Goal: Transaction & Acquisition: Purchase product/service

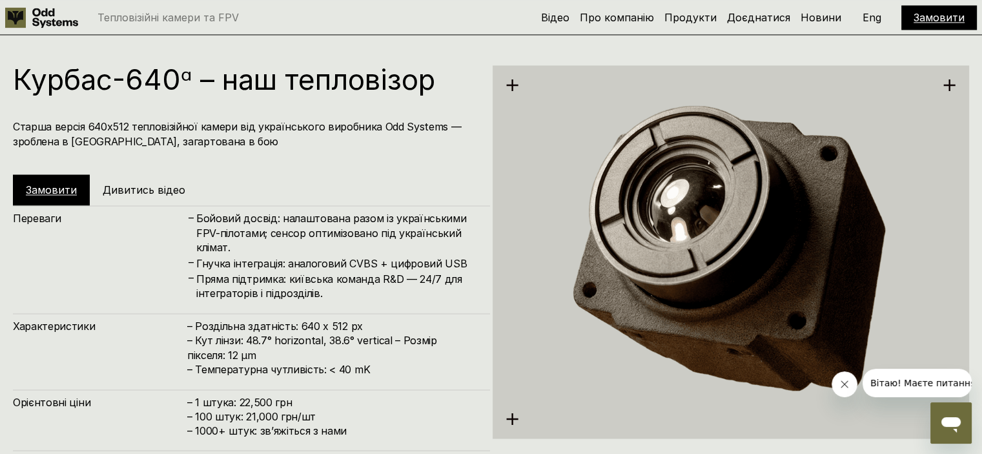
scroll to position [2253, 0]
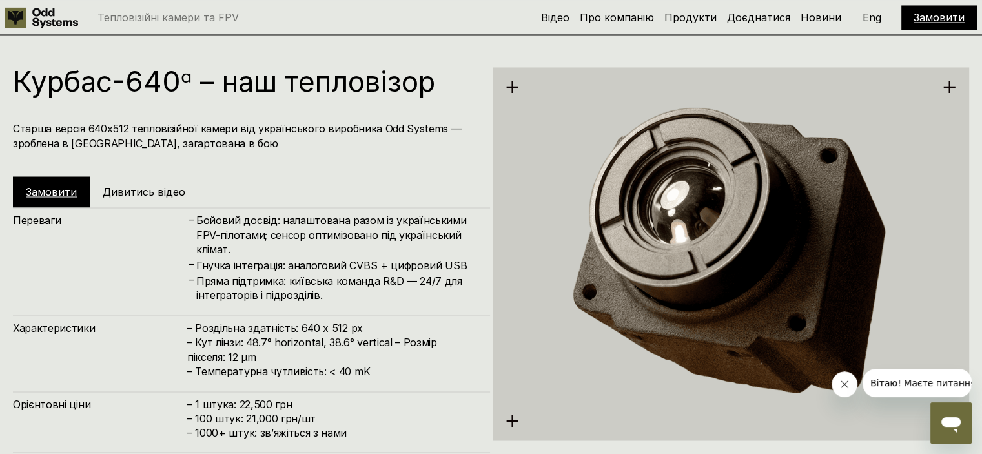
click at [56, 196] on link "Замовити" at bounding box center [51, 191] width 51 height 13
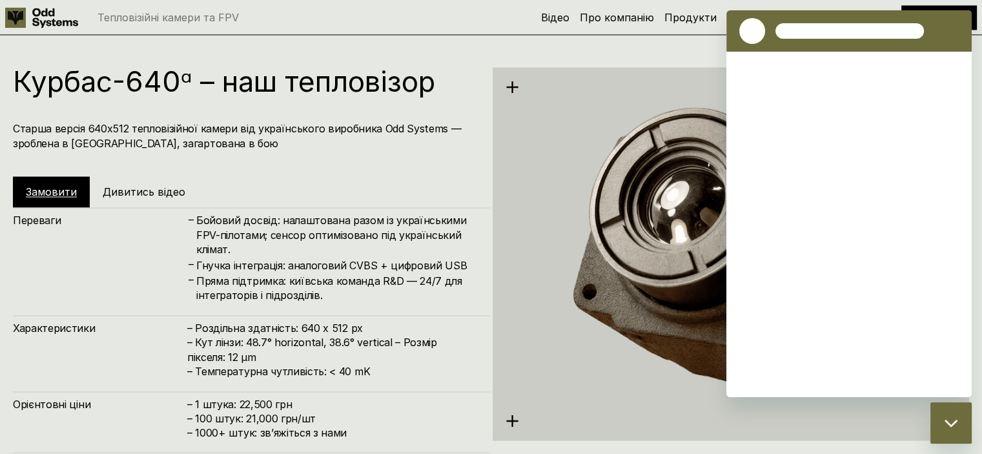
scroll to position [0, 0]
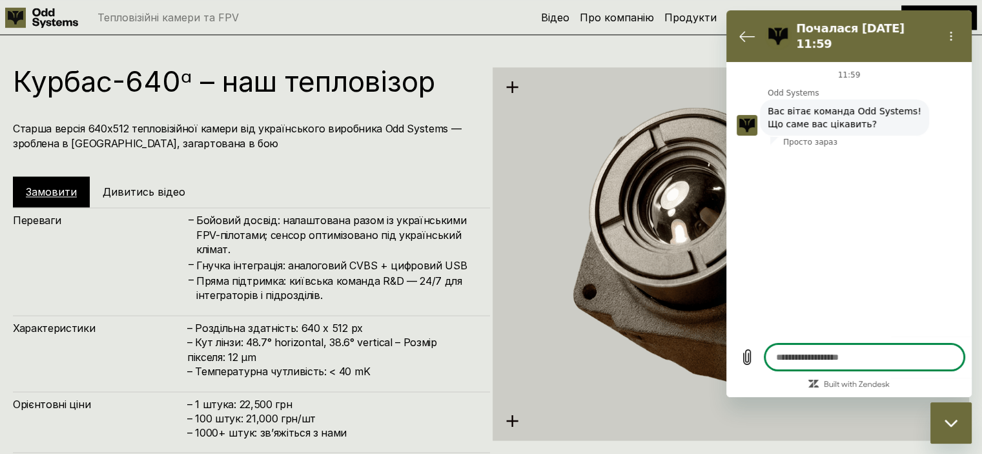
type textarea "*"
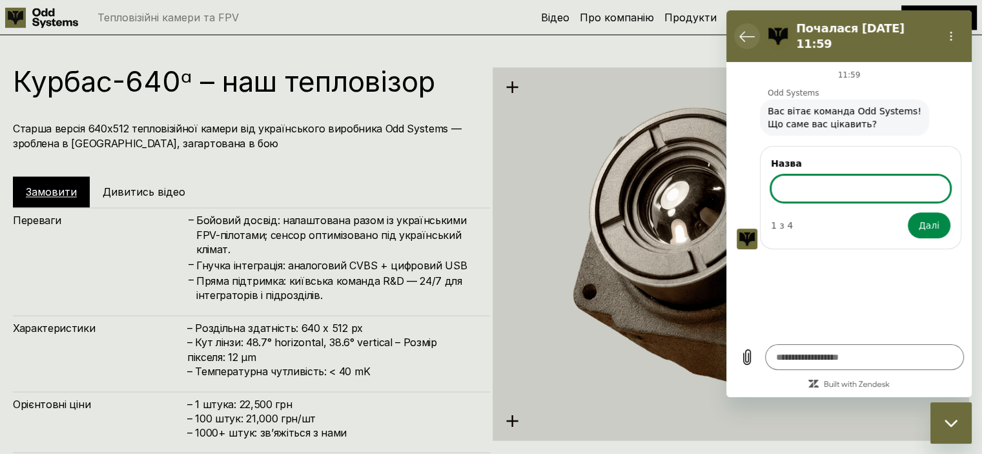
click at [740, 28] on icon "Повернутися до списку розмов" at bounding box center [748, 36] width 16 height 16
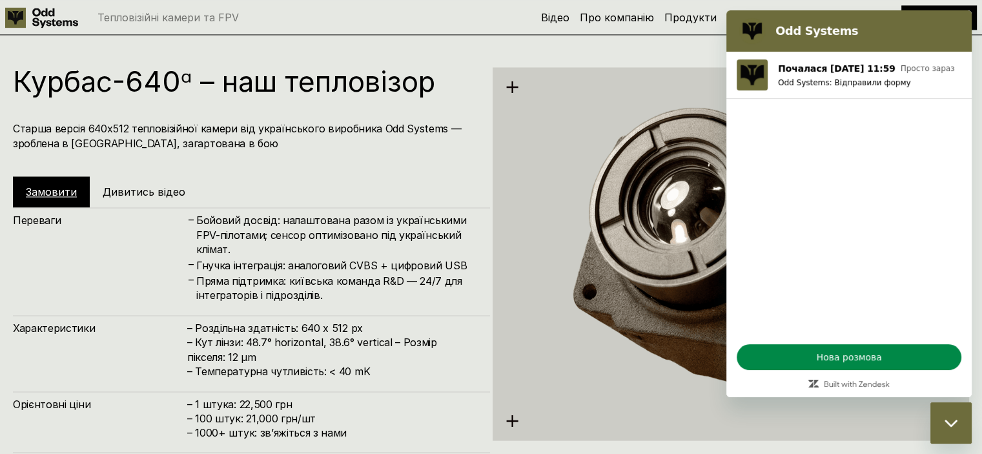
click at [580, 169] on img at bounding box center [731, 254] width 477 height 490
click at [552, 296] on img at bounding box center [731, 254] width 477 height 490
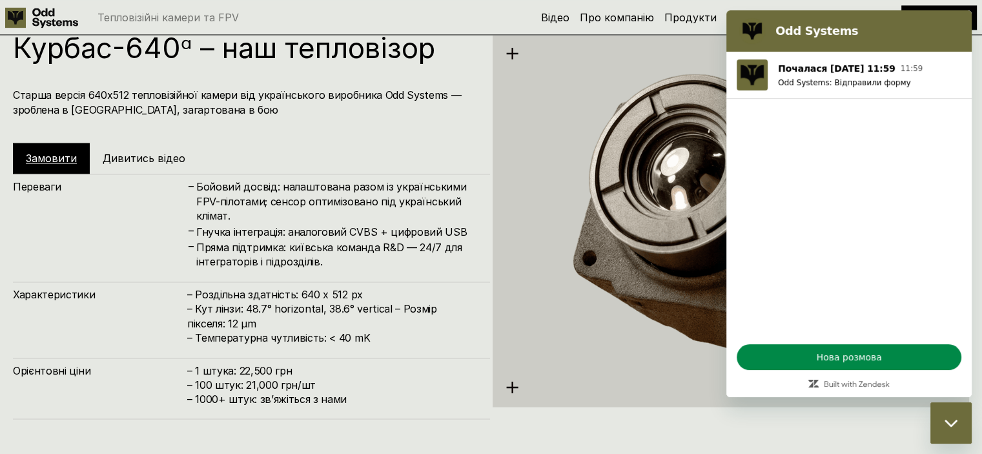
scroll to position [2219, 0]
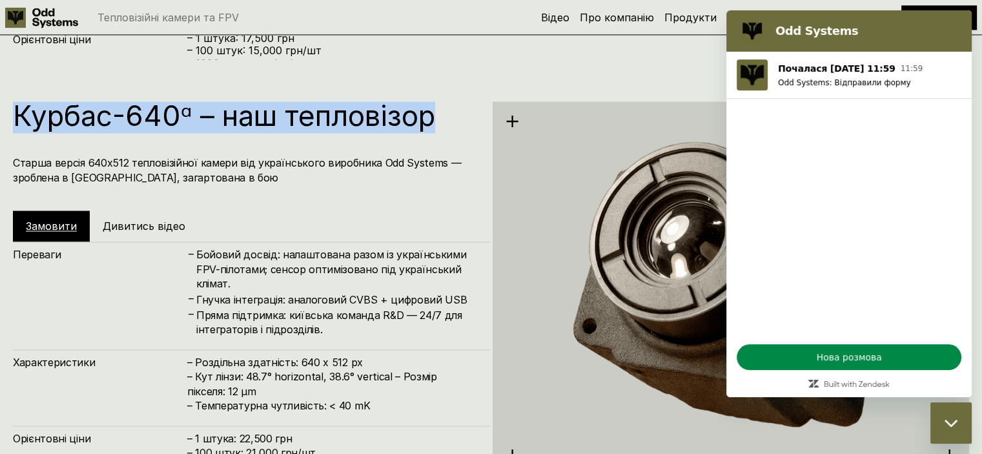
drag, startPoint x: 20, startPoint y: 115, endPoint x: 436, endPoint y: 119, distance: 416.0
click at [436, 119] on h1 "Курбас-640ᵅ – наш тепловізор" at bounding box center [245, 115] width 464 height 28
copy h1 "Курбас-640ᵅ – наш тепловізор"
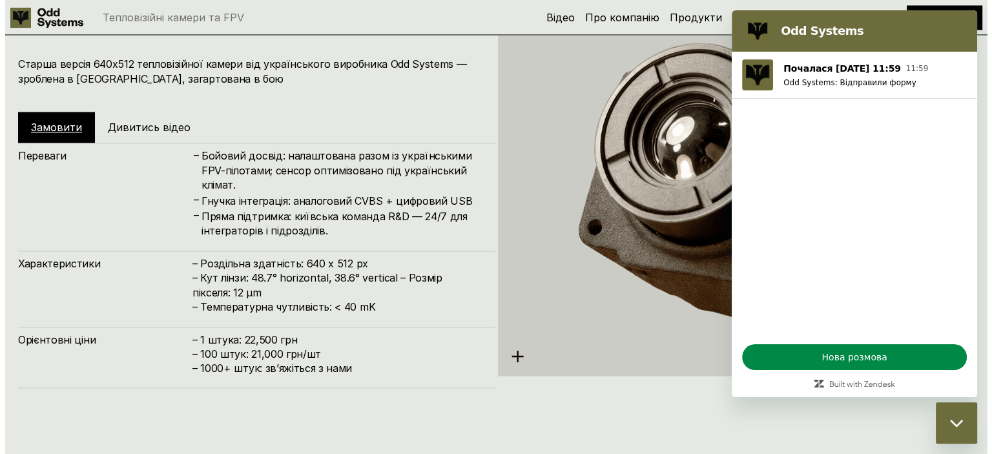
scroll to position [2322, 0]
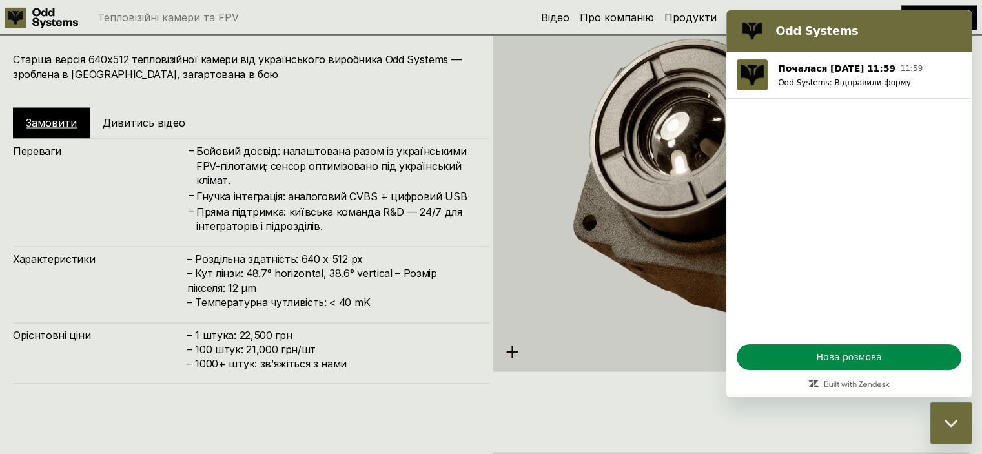
click at [134, 117] on h5 "Дивитись відео" at bounding box center [144, 123] width 83 height 14
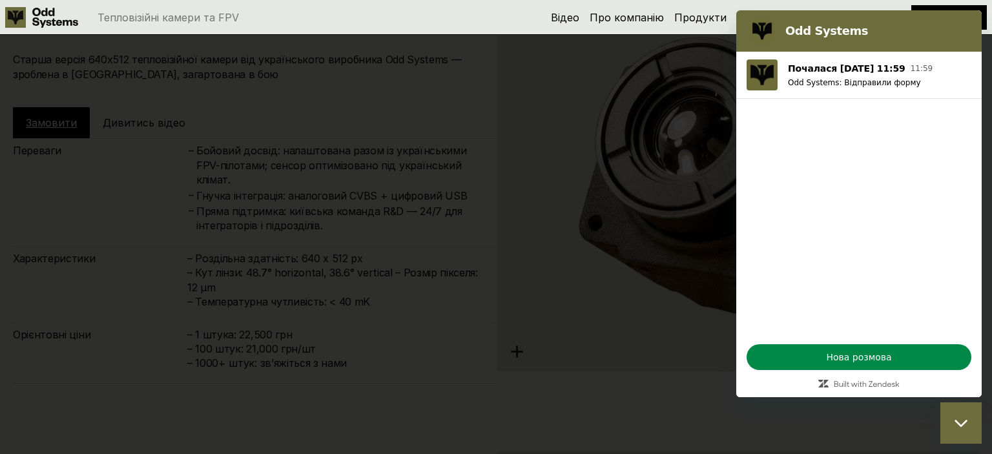
click at [801, 28] on h2 "Odd Systems" at bounding box center [876, 31] width 183 height 16
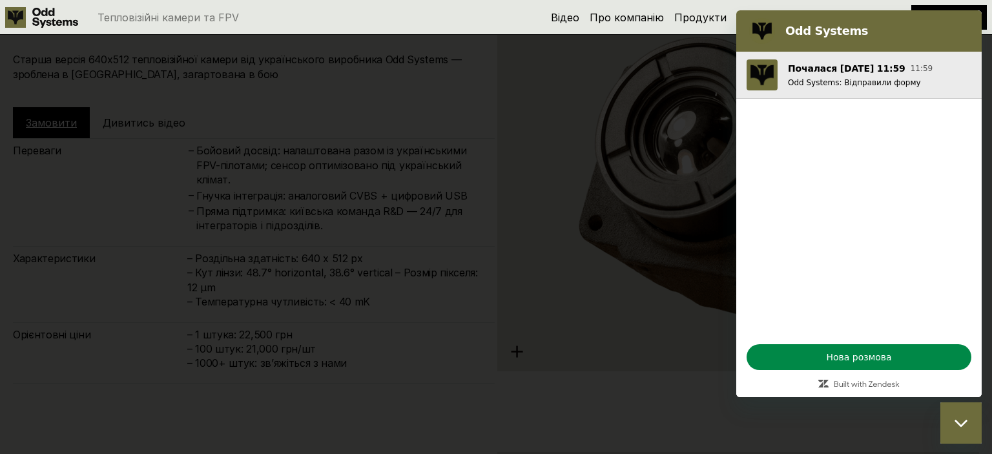
click at [801, 90] on button "Почалася 30 вер. о 11:59 11:59 Odd Systems: Відправили форму" at bounding box center [858, 75] width 245 height 47
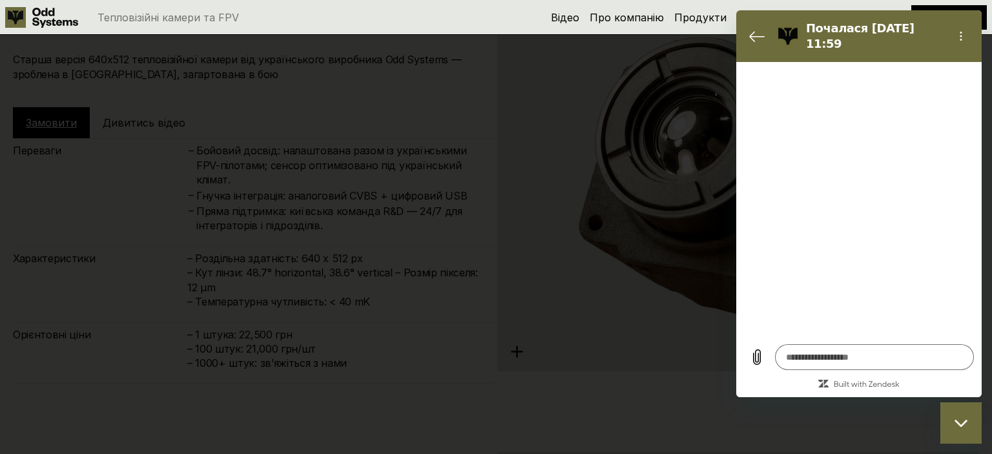
type textarea "*"
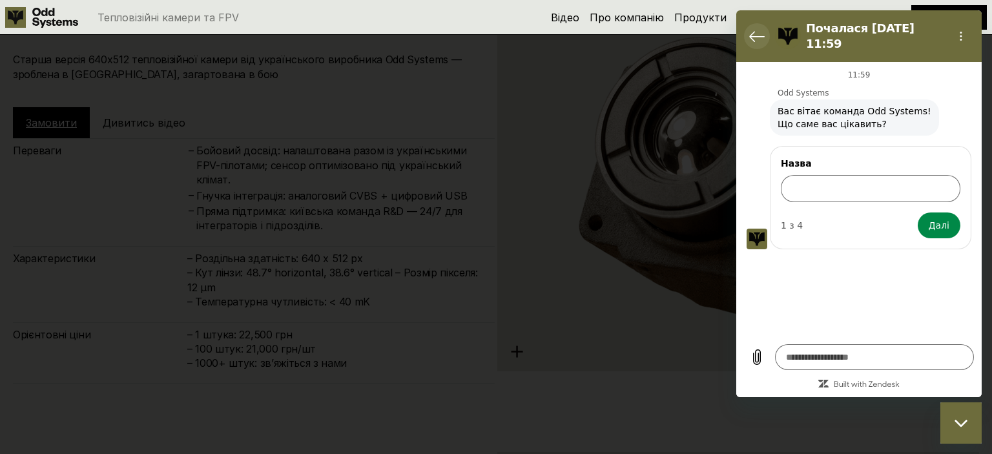
click at [757, 37] on icon "Повернутися до списку розмов" at bounding box center [757, 36] width 16 height 16
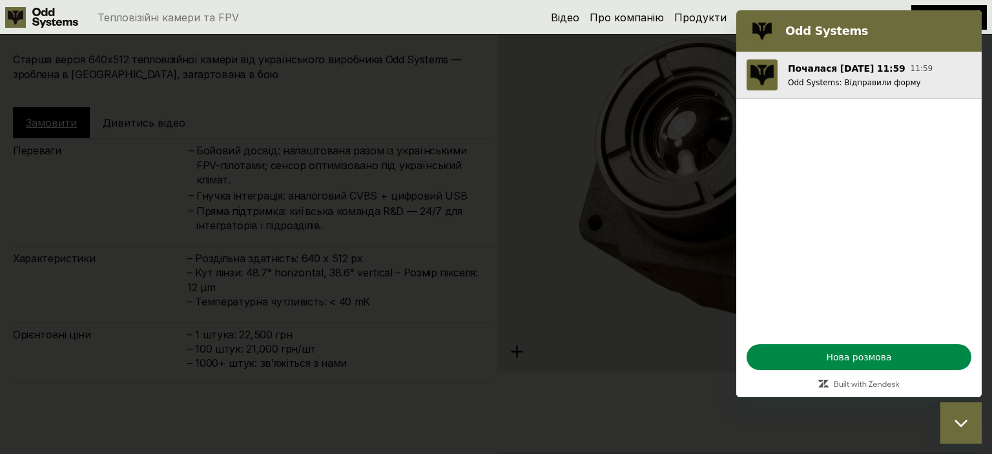
click at [884, 60] on button "Почалася 30 вер. о 11:59 11:59 Odd Systems: Відправили форму" at bounding box center [858, 75] width 245 height 47
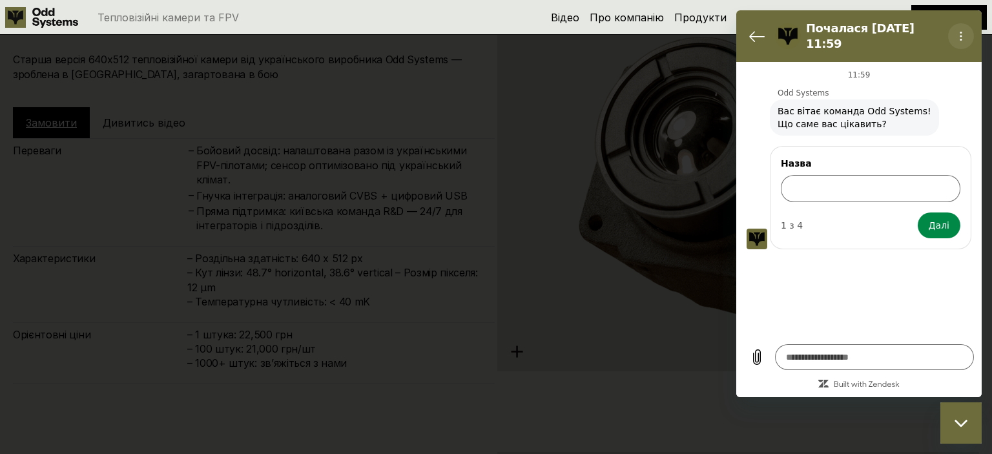
click at [962, 23] on button "Меню опцій" at bounding box center [961, 36] width 26 height 26
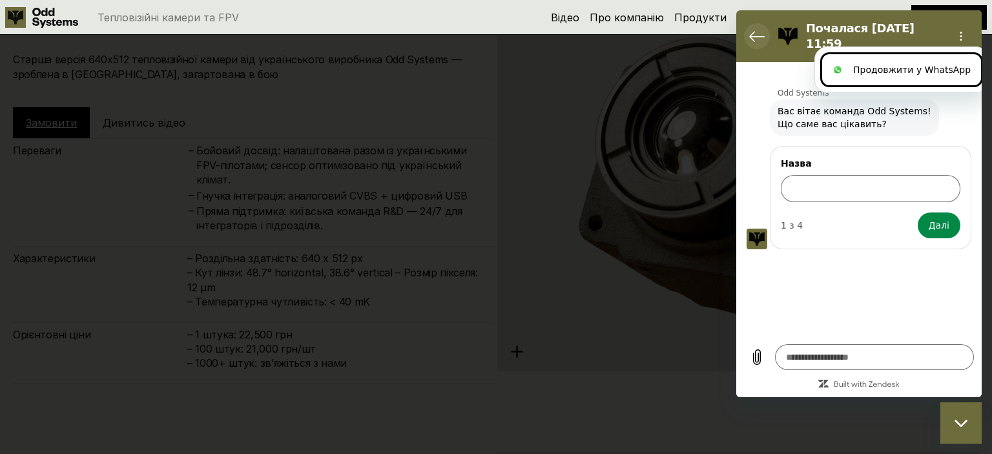
click at [753, 32] on icon "Повернутися до списку розмов" at bounding box center [757, 37] width 14 height 10
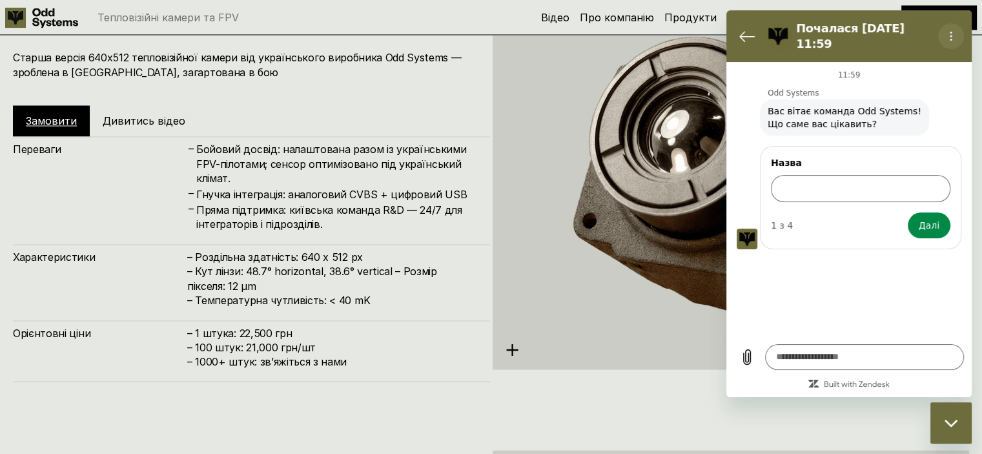
click at [951, 36] on circle "Меню опцій" at bounding box center [952, 37] width 2 height 2
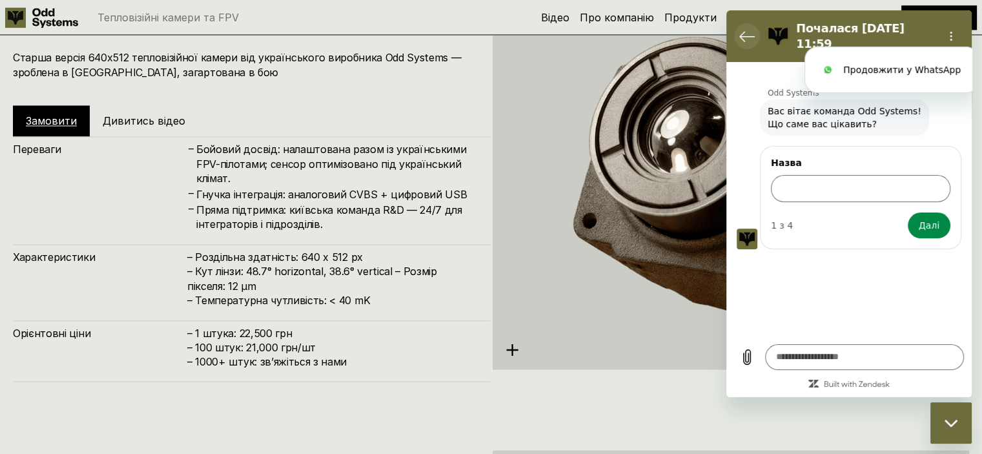
click at [749, 28] on icon "Повернутися до списку розмов" at bounding box center [748, 36] width 16 height 16
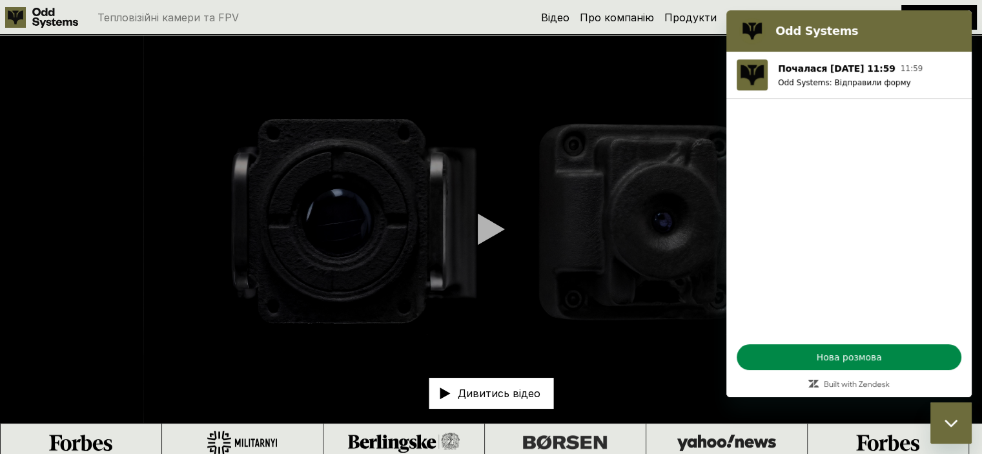
scroll to position [137, 0]
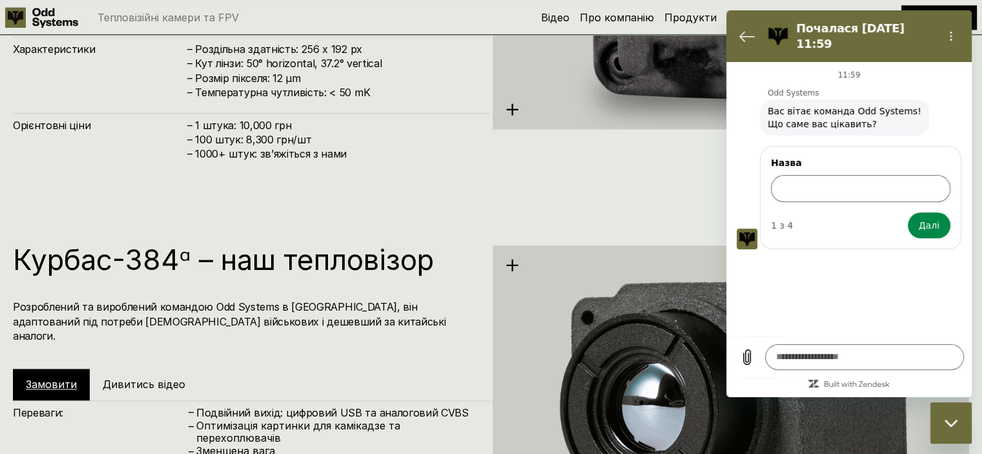
scroll to position [1664, 0]
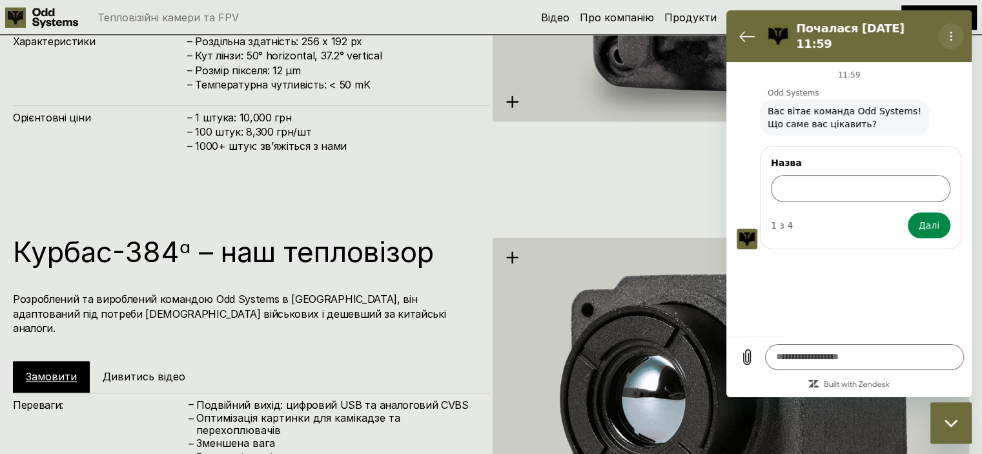
click at [953, 25] on button "Меню опцій" at bounding box center [951, 36] width 26 height 26
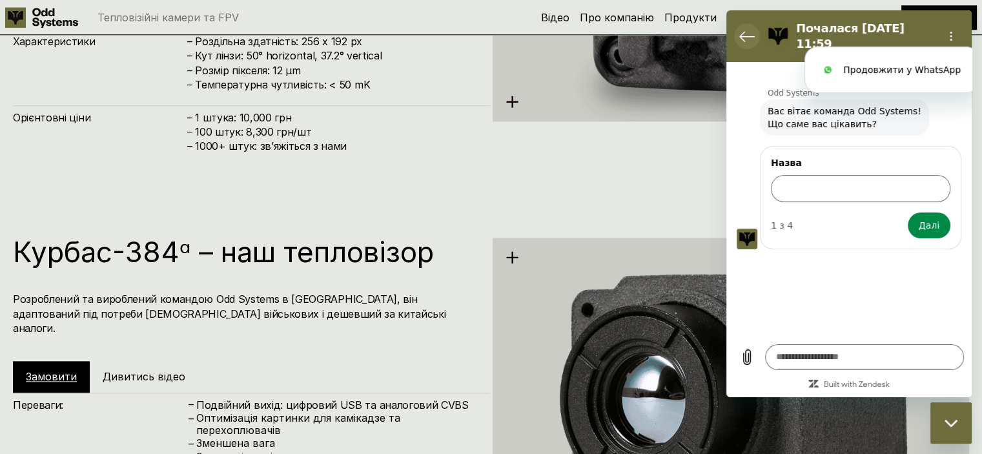
click at [739, 35] on button "Повернутися до списку розмов" at bounding box center [747, 36] width 26 height 26
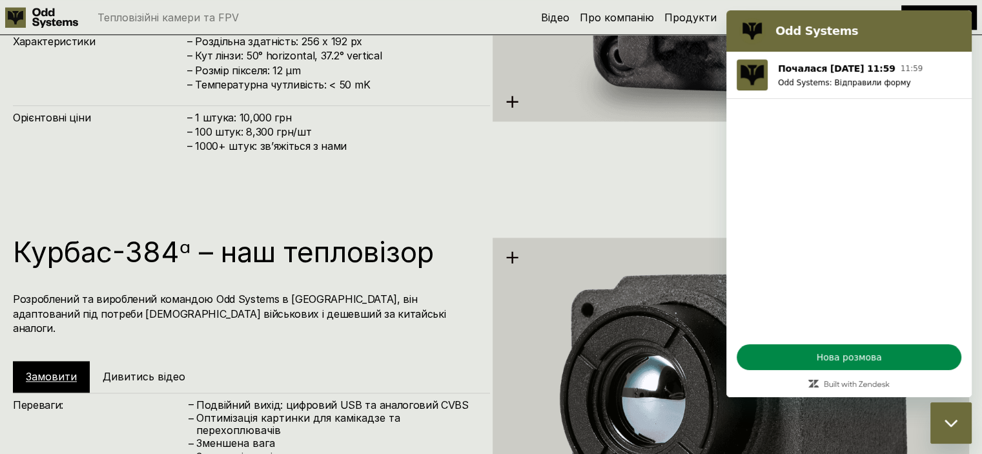
click at [782, 384] on div at bounding box center [849, 387] width 245 height 19
click at [944, 400] on img at bounding box center [731, 406] width 477 height 490
click at [944, 415] on div "Закрити вікно обміну повідомленнями" at bounding box center [951, 423] width 39 height 39
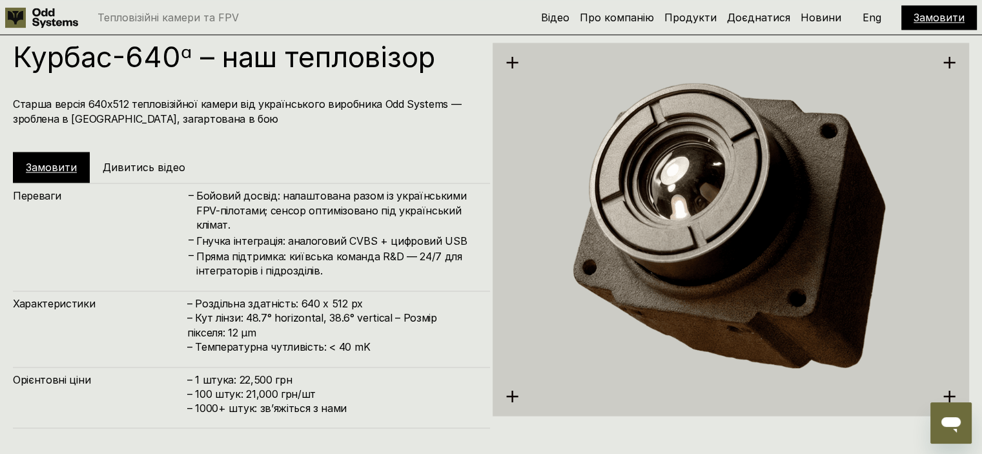
click at [148, 164] on h5 "Дивитись відео" at bounding box center [144, 167] width 83 height 14
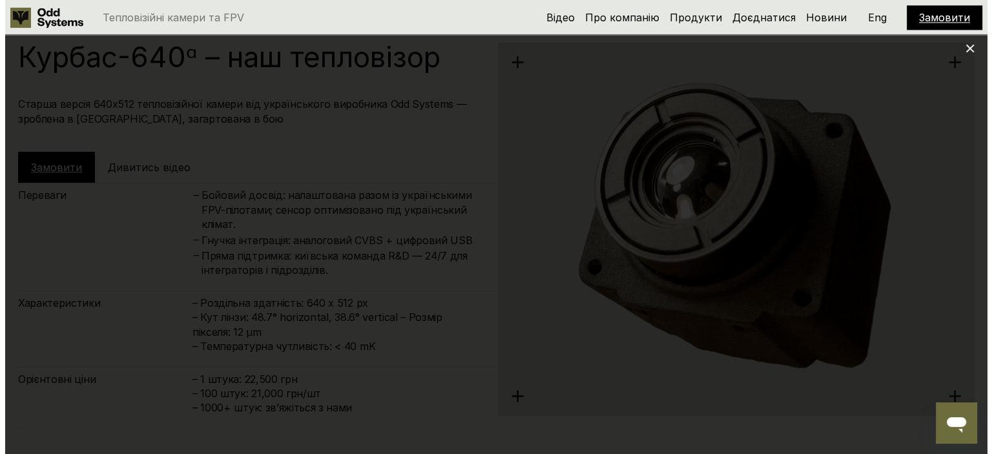
scroll to position [2266, 0]
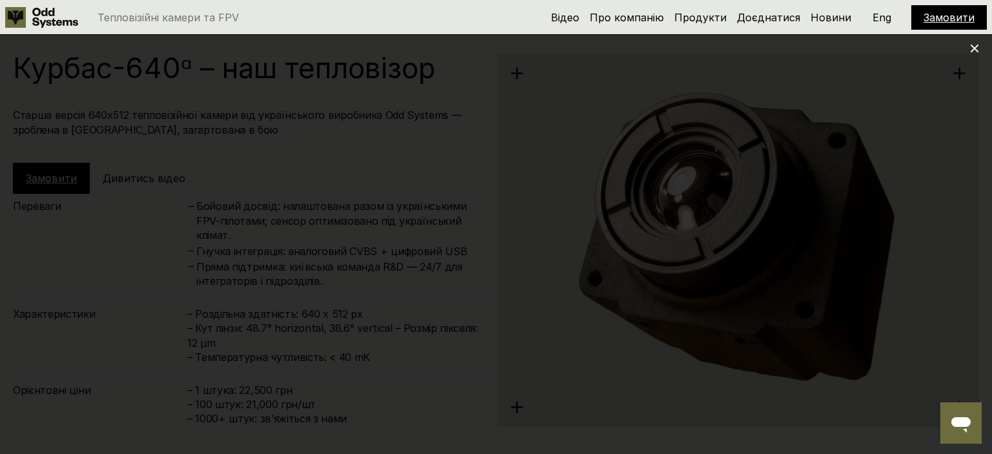
click at [971, 48] on icon at bounding box center [974, 48] width 9 height 9
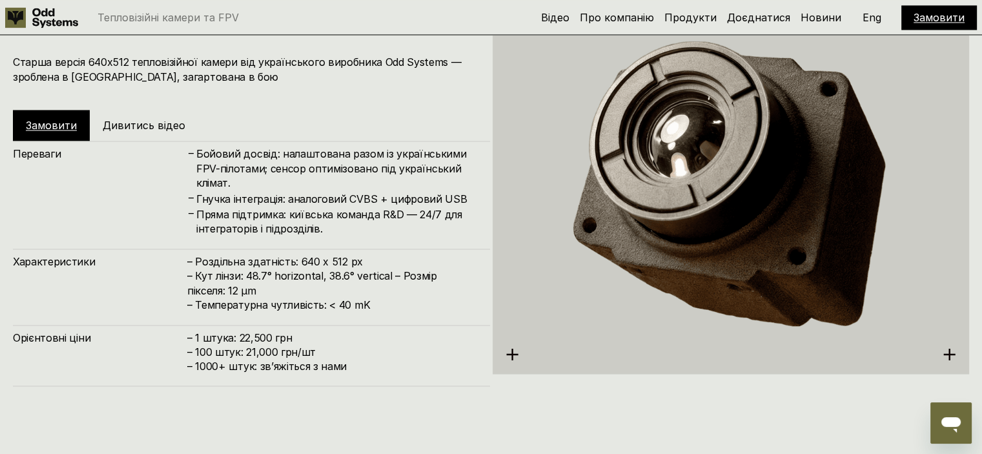
scroll to position [2320, 0]
click at [212, 105] on div "Курбас-640ᵅ – наш тепловізор Старша версія 640х512 тепловізійної камери від укр…" at bounding box center [251, 70] width 477 height 140
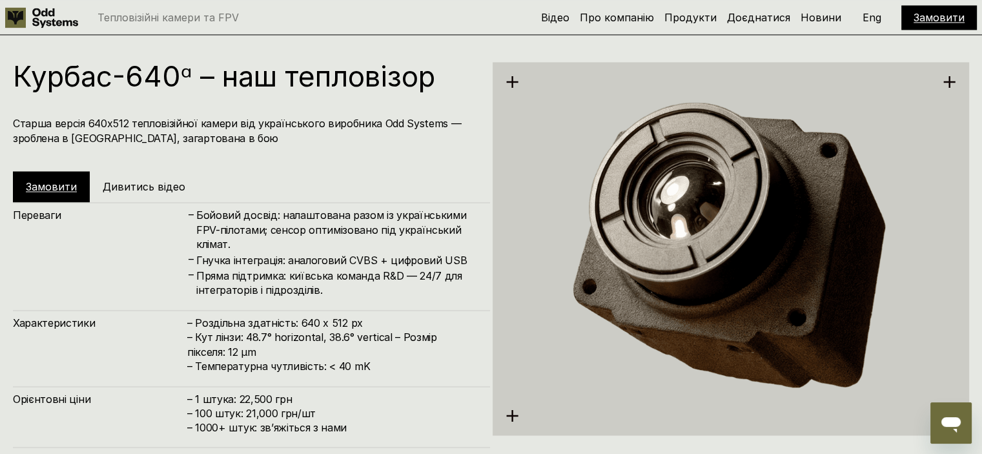
scroll to position [2242, 0]
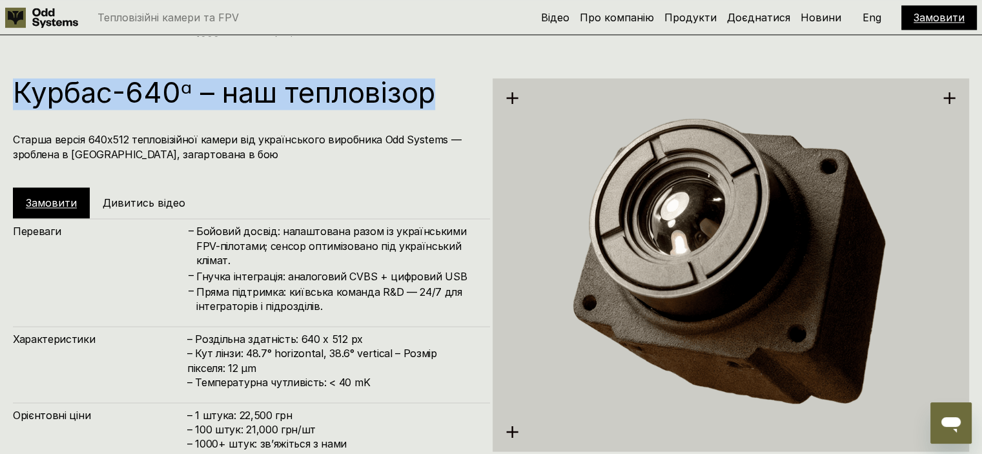
drag, startPoint x: 14, startPoint y: 92, endPoint x: 444, endPoint y: 64, distance: 430.5
click at [444, 64] on div "Курбас-640ᵅ – наш тепловізор Старша версія 640х512 тепловізійної камери від укр…" at bounding box center [491, 263] width 982 height 454
copy h1 "Курбас-640ᵅ – наш тепловізор"
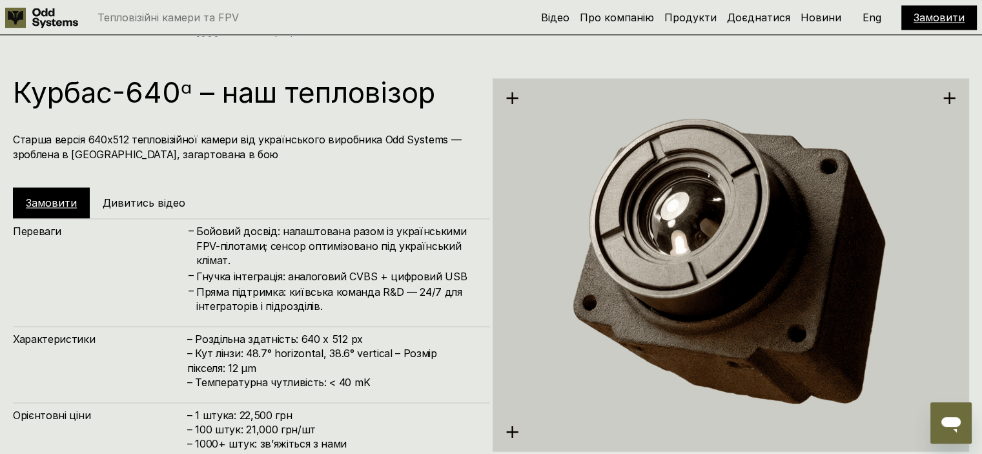
click at [235, 181] on div "Курбас-640ᵅ – наш тепловізор Старша версія 640х512 тепловізійної камери від укр…" at bounding box center [251, 148] width 477 height 140
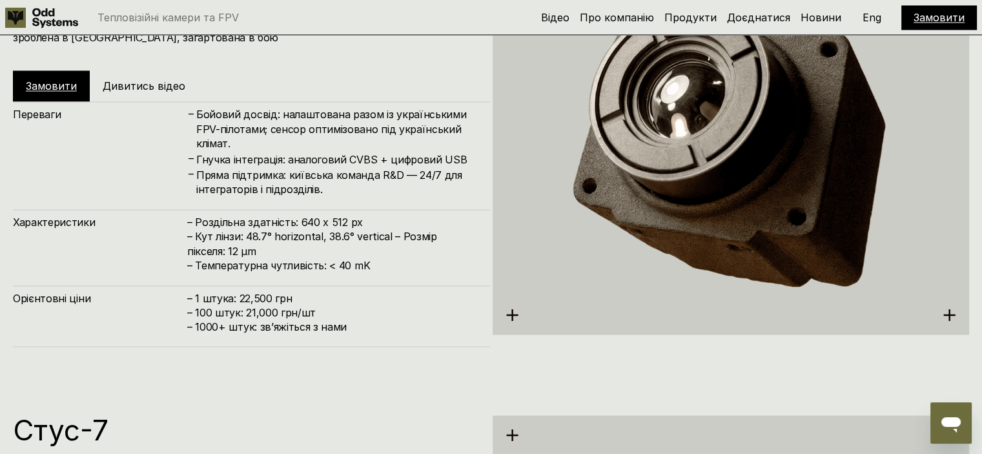
scroll to position [2358, 0]
drag, startPoint x: 185, startPoint y: 299, endPoint x: 297, endPoint y: 299, distance: 111.7
click at [297, 299] on div "Орієнтовні ціни – 1 штука: 22,500 грн – 100 штук: 21,000 грн/шт – ⁠1000+ штук: …" at bounding box center [251, 316] width 477 height 61
copy div "Орієнтовні ціни – 1 штука: 22,500 грн"
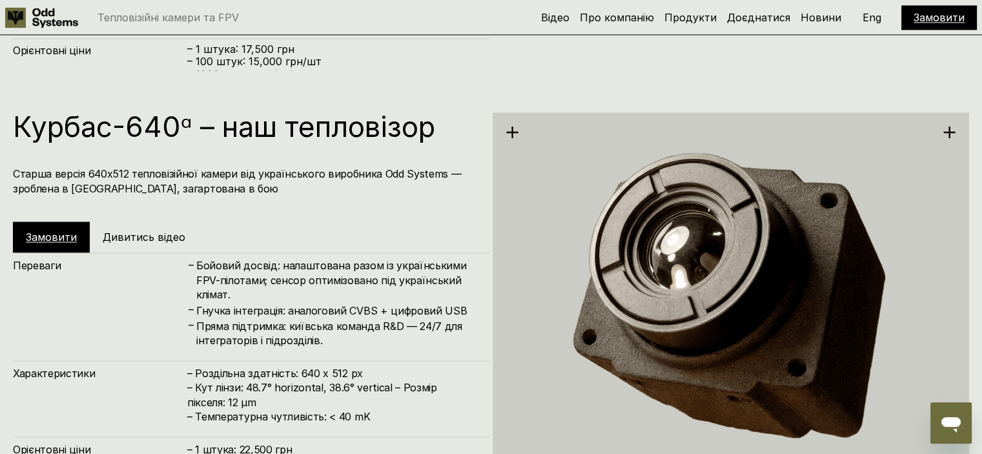
scroll to position [2098, 0]
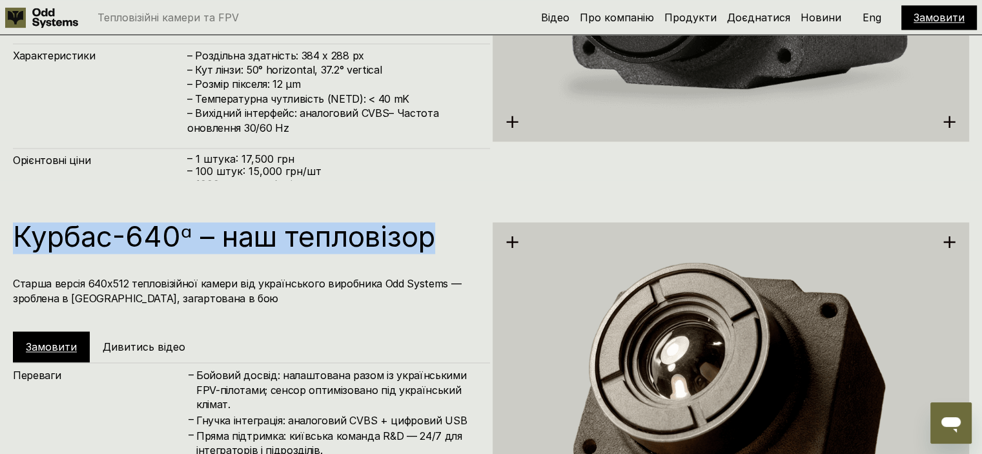
drag, startPoint x: 17, startPoint y: 238, endPoint x: 434, endPoint y: 232, distance: 416.7
click at [434, 232] on h1 "Курбас-640ᵅ – наш тепловізор" at bounding box center [245, 236] width 464 height 28
copy h1 "Курбас-640ᵅ – наш тепловізор"
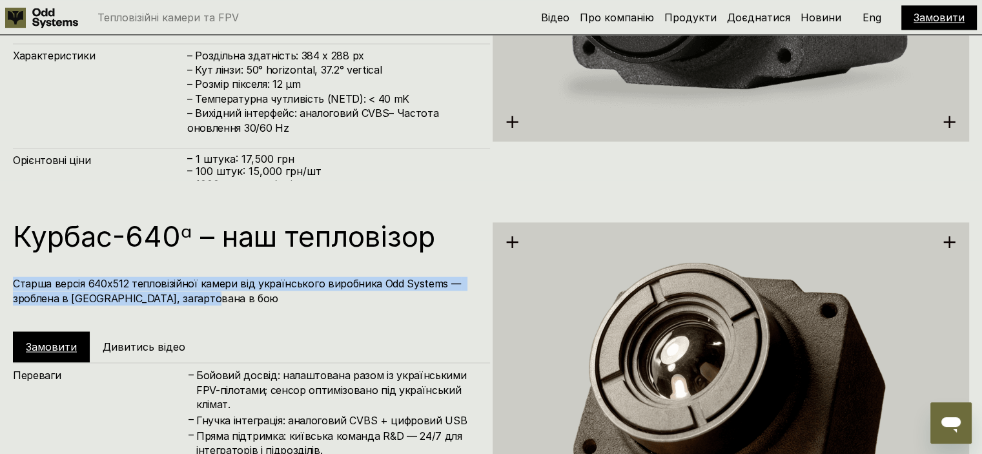
drag, startPoint x: 226, startPoint y: 294, endPoint x: 10, endPoint y: 285, distance: 216.5
click at [10, 285] on div "Курбас-640ᵅ – наш тепловізор Старша версія 640х512 тепловізійної камери від укр…" at bounding box center [491, 407] width 982 height 454
copy h4 "Старша версія 640х512 тепловізійної камери від українського виробника Odd Syste…"
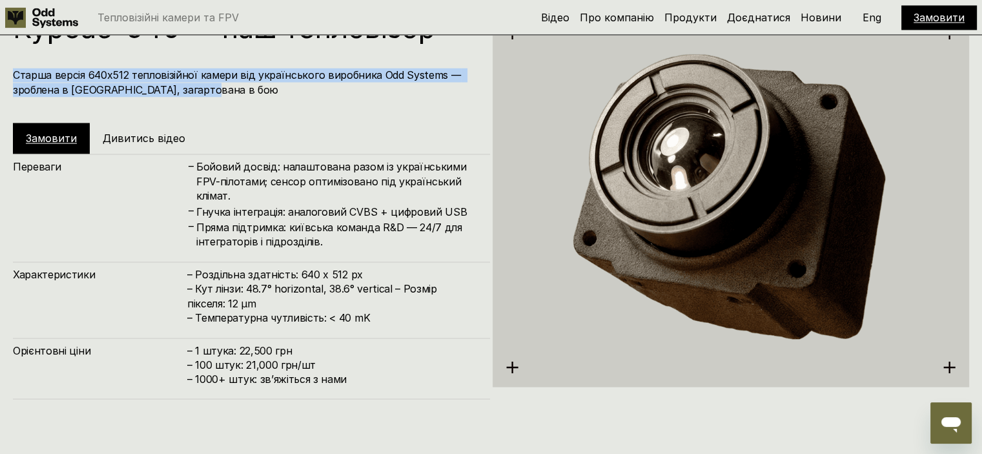
scroll to position [2306, 0]
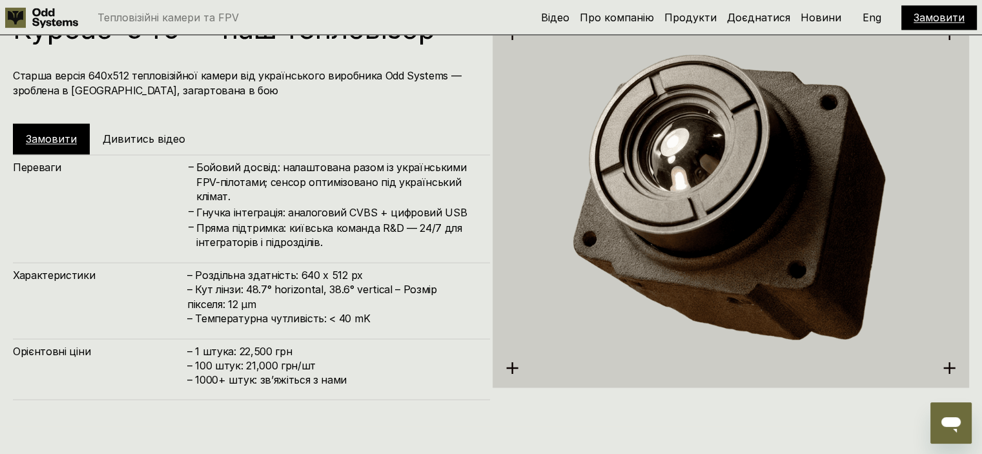
click at [368, 222] on h4 "Пряма підтримка: київська команда R&D — 24/7 для інтеграторів і підрозділів." at bounding box center [336, 234] width 281 height 29
drag, startPoint x: 455, startPoint y: 210, endPoint x: 385, endPoint y: 211, distance: 69.8
click at [385, 211] on h4 "Гнучка інтеграція: аналоговий CVBS + цифровий USB" at bounding box center [336, 212] width 281 height 14
copy h4 "цифровий USB"
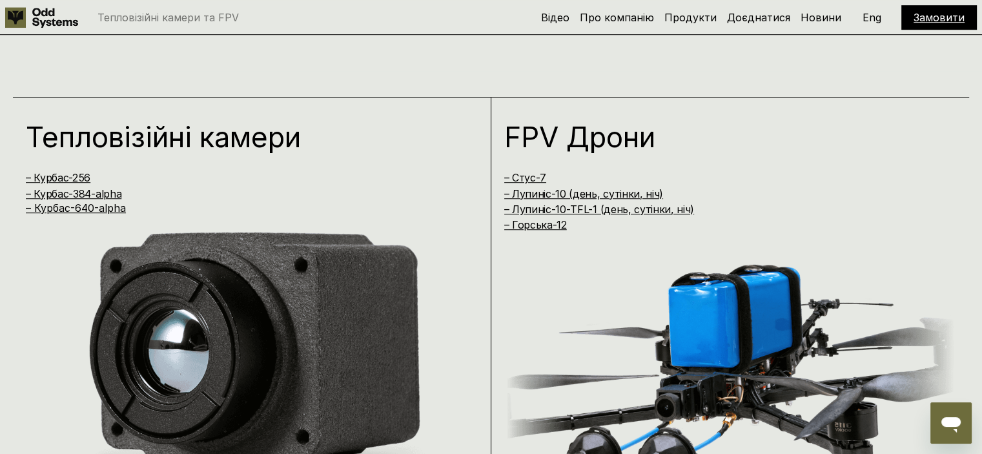
scroll to position [854, 0]
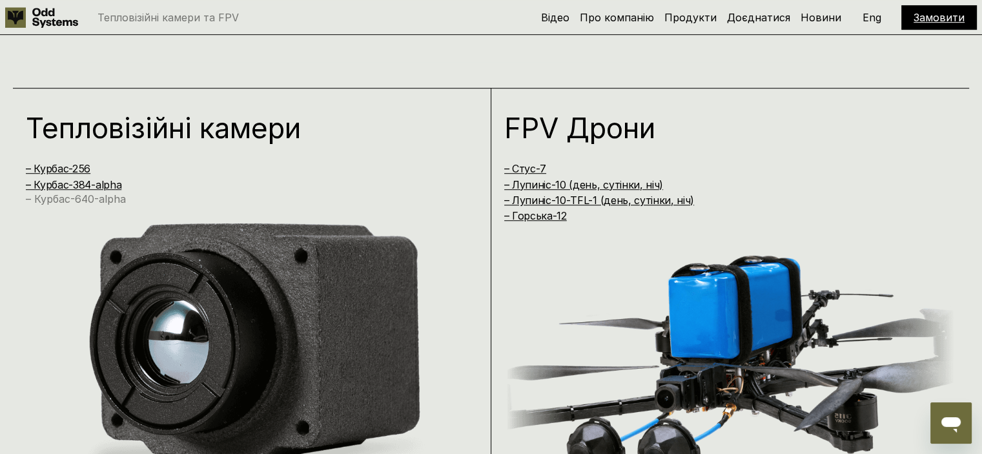
click at [93, 198] on link "– Курбас-640-alpha" at bounding box center [76, 198] width 100 height 13
